Goal: Information Seeking & Learning: Learn about a topic

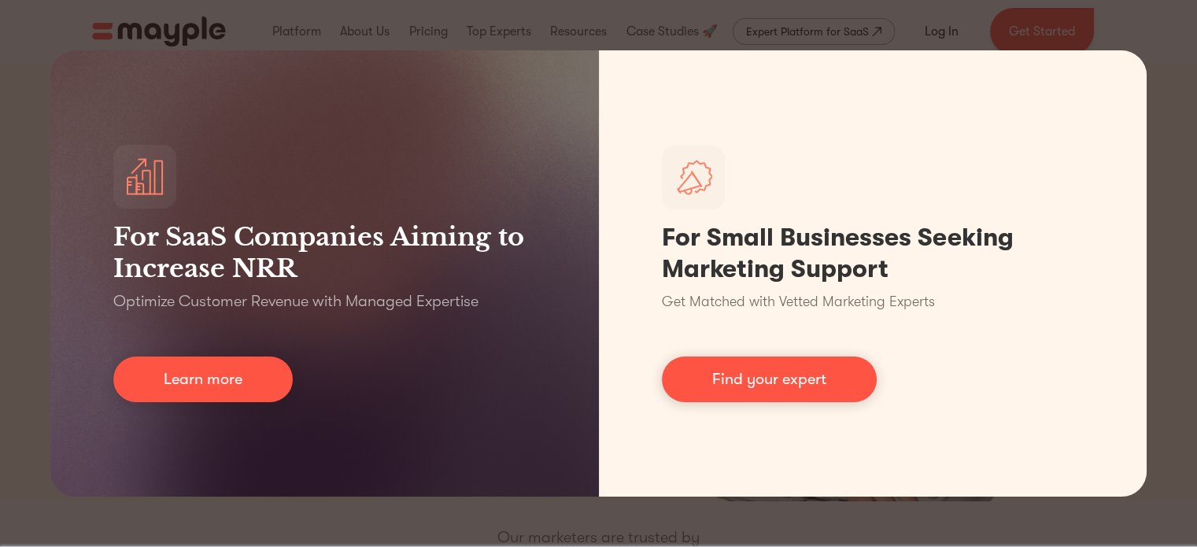
click at [0, 371] on div "For SaaS Companies Aiming to Increase NRR Optimize Customer Revenue with Manage…" at bounding box center [598, 273] width 1197 height 547
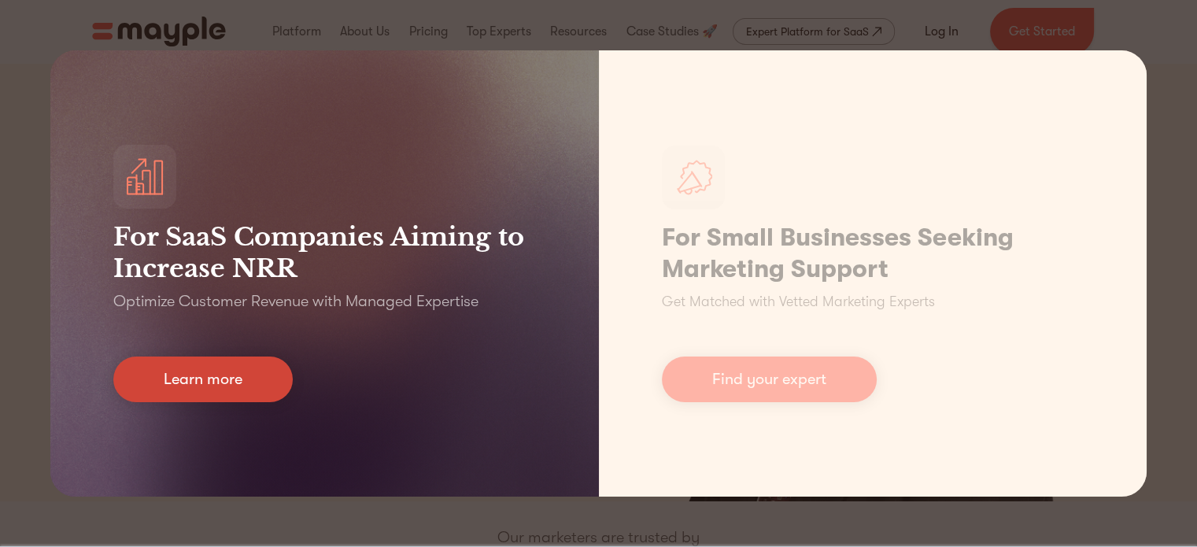
click at [238, 380] on link "Learn more" at bounding box center [202, 379] width 179 height 46
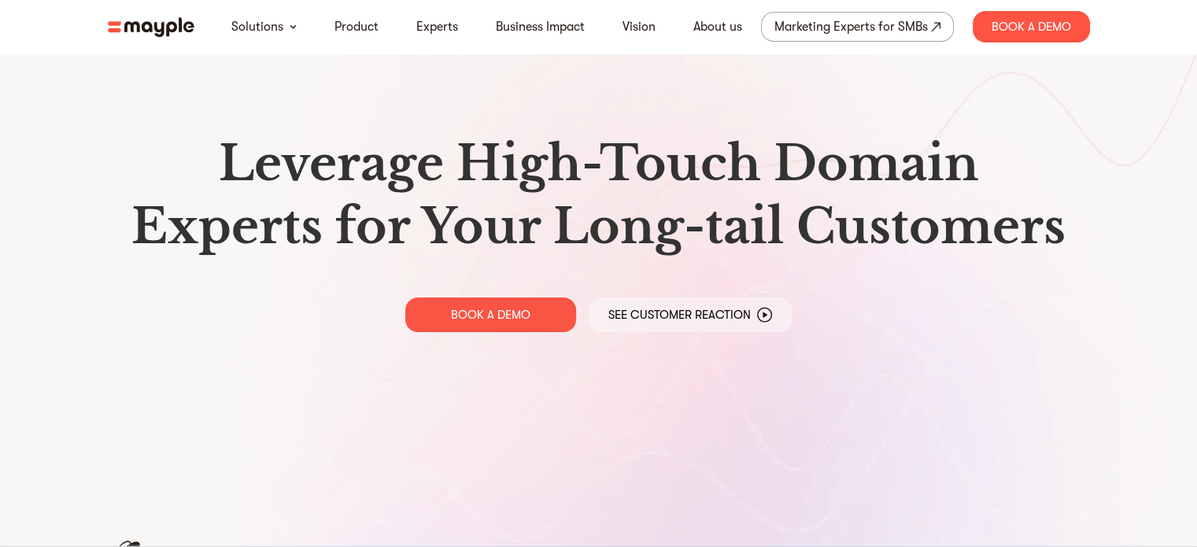
click at [151, 24] on img at bounding box center [151, 27] width 87 height 20
click at [368, 34] on link "Product" at bounding box center [356, 26] width 44 height 19
